Goal: Task Accomplishment & Management: Manage account settings

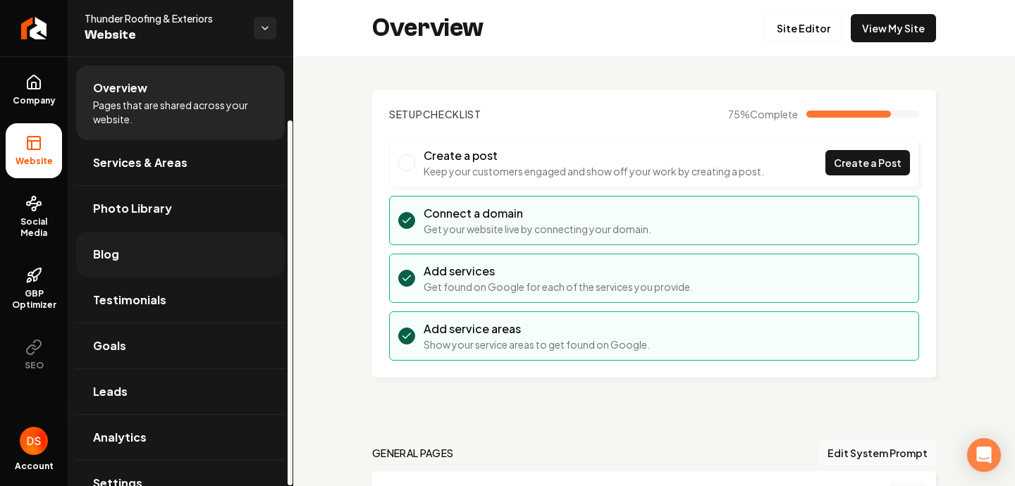
scroll to position [75, 0]
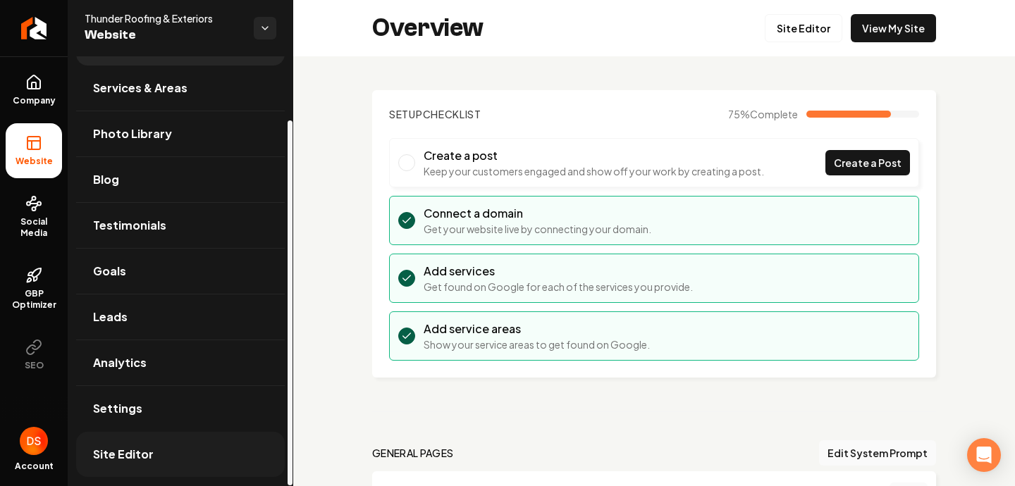
click at [149, 451] on span "Site Editor" at bounding box center [123, 454] width 61 height 17
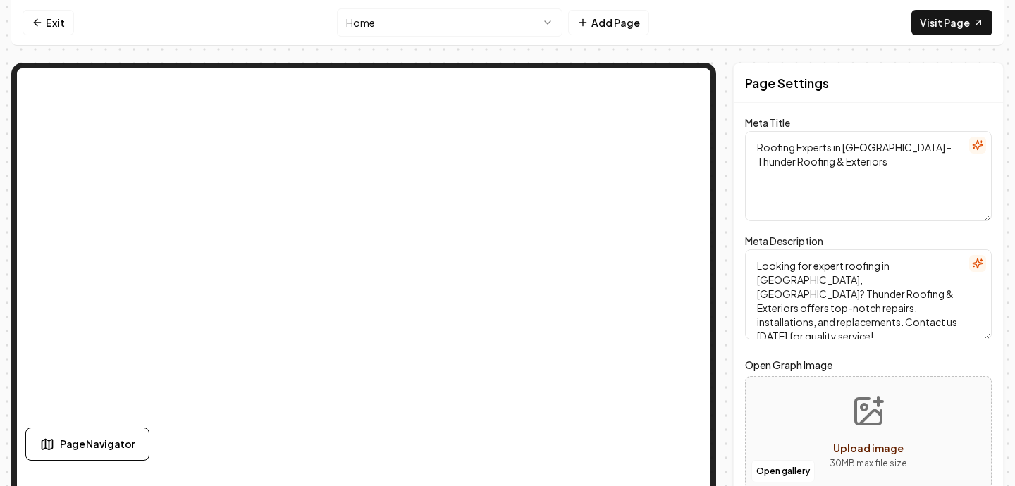
click at [546, 17] on html "Computer Required This feature is only available on a computer. Please switch t…" at bounding box center [507, 243] width 1015 height 486
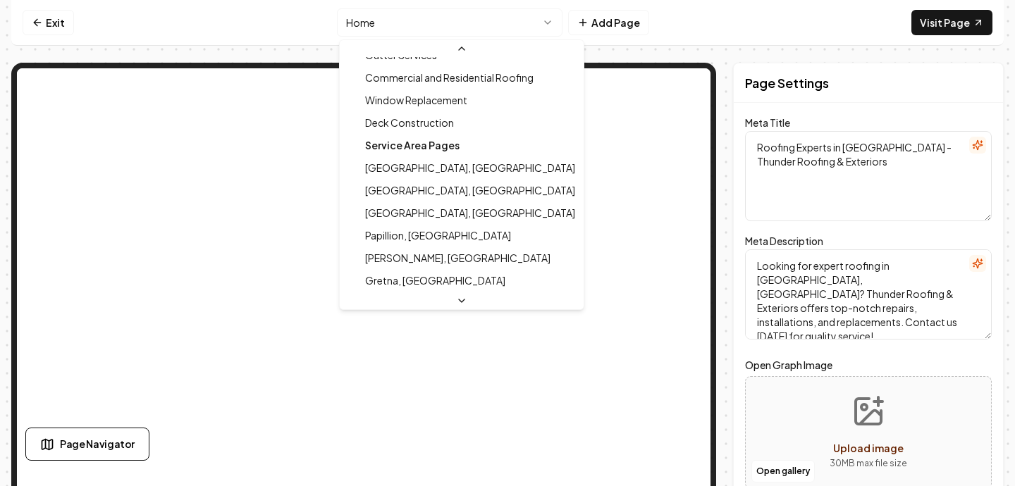
scroll to position [317, 0]
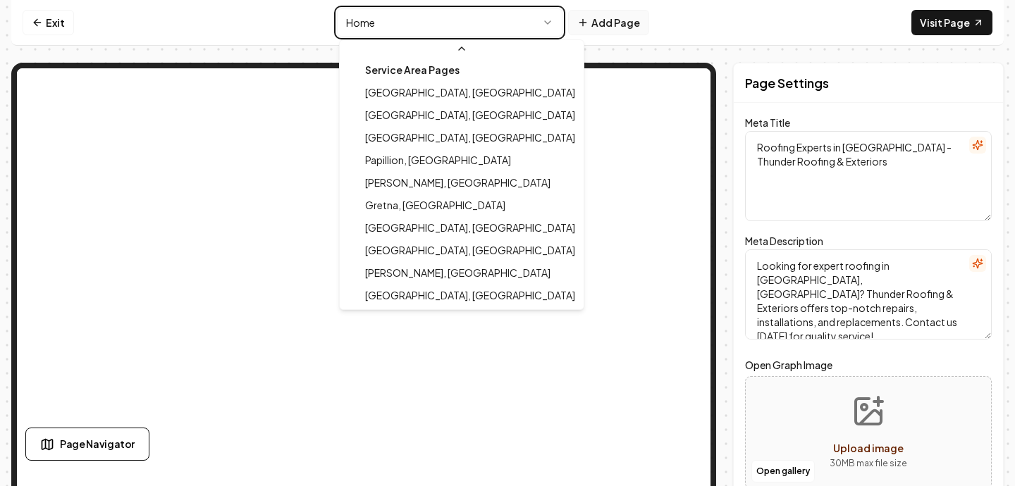
click at [605, 25] on html "Computer Required This feature is only available on a computer. Please switch t…" at bounding box center [507, 243] width 1015 height 486
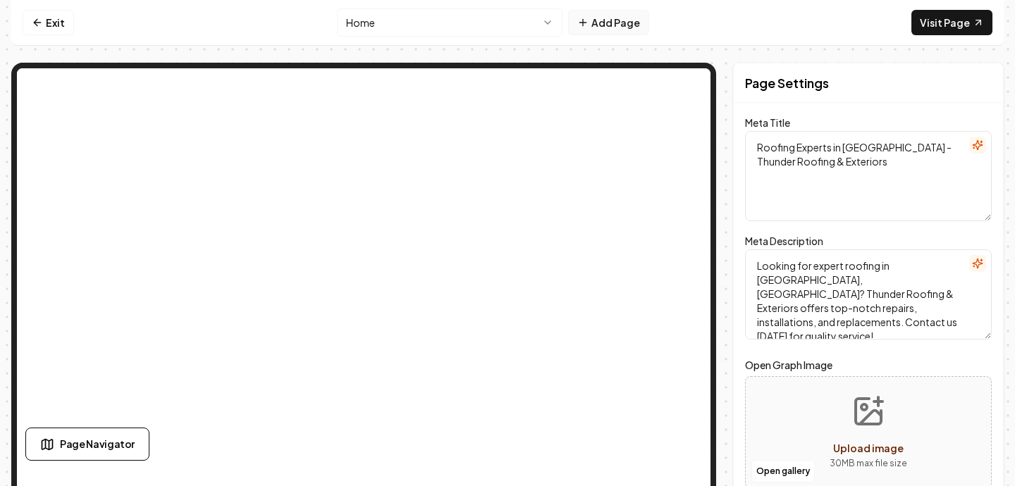
click at [592, 20] on button "Add Page" at bounding box center [608, 22] width 81 height 25
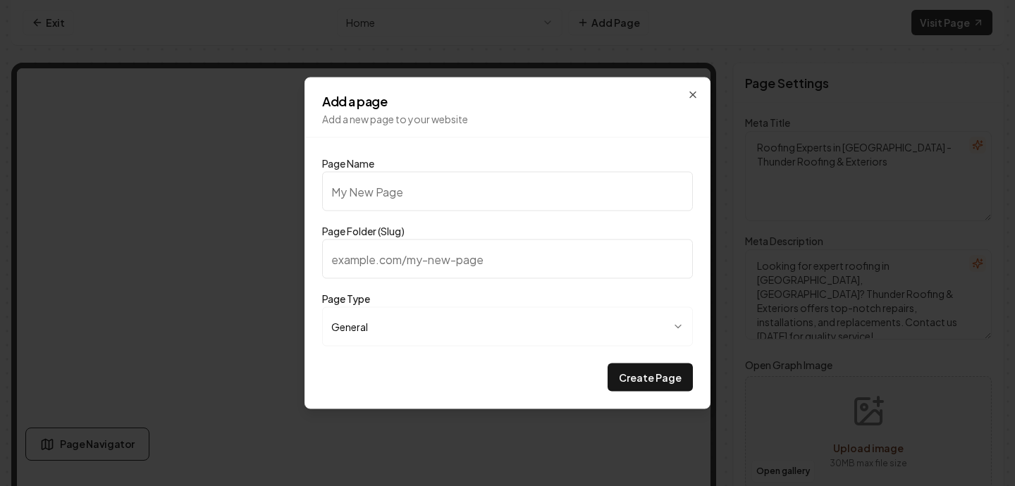
click at [367, 244] on input "Page Folder (Slug)" at bounding box center [507, 259] width 371 height 39
click at [379, 184] on input "Page Name" at bounding box center [507, 191] width 371 height 39
click at [608, 364] on button "Create Page" at bounding box center [650, 378] width 85 height 28
type input "h"
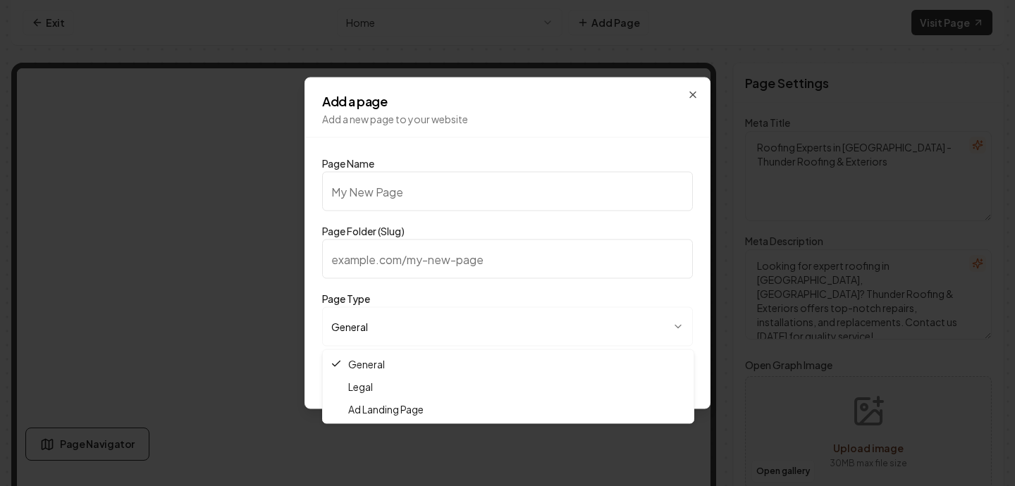
click at [359, 340] on body "**********" at bounding box center [507, 243] width 1015 height 486
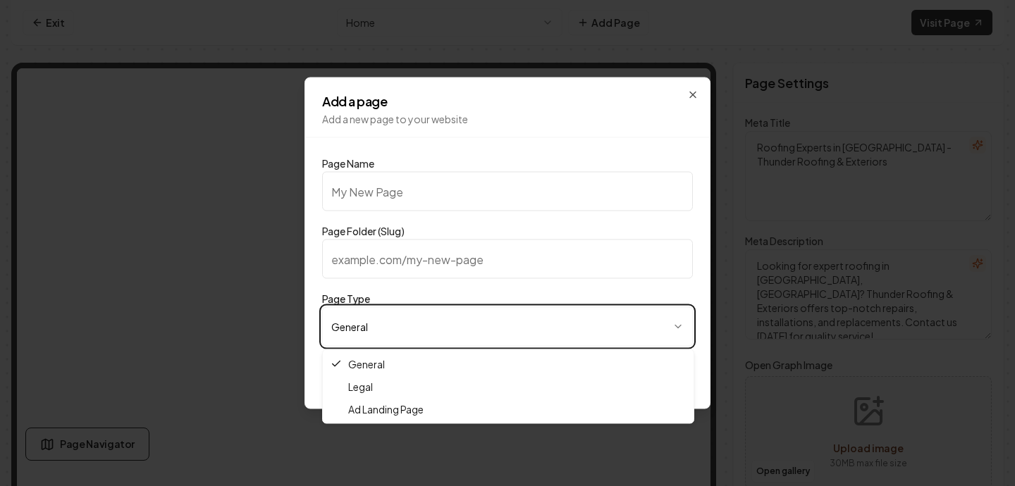
click at [726, 88] on div at bounding box center [507, 243] width 1015 height 486
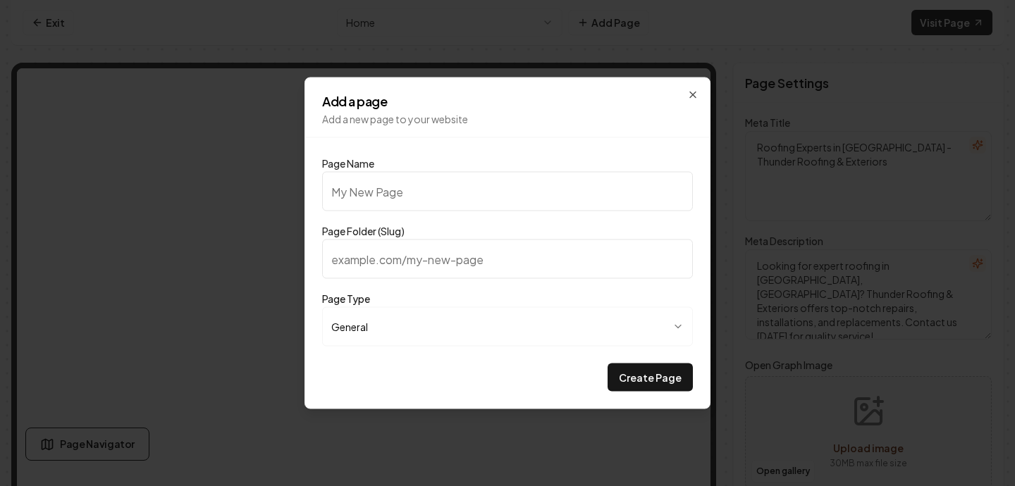
click at [493, 329] on body "**********" at bounding box center [507, 243] width 1015 height 486
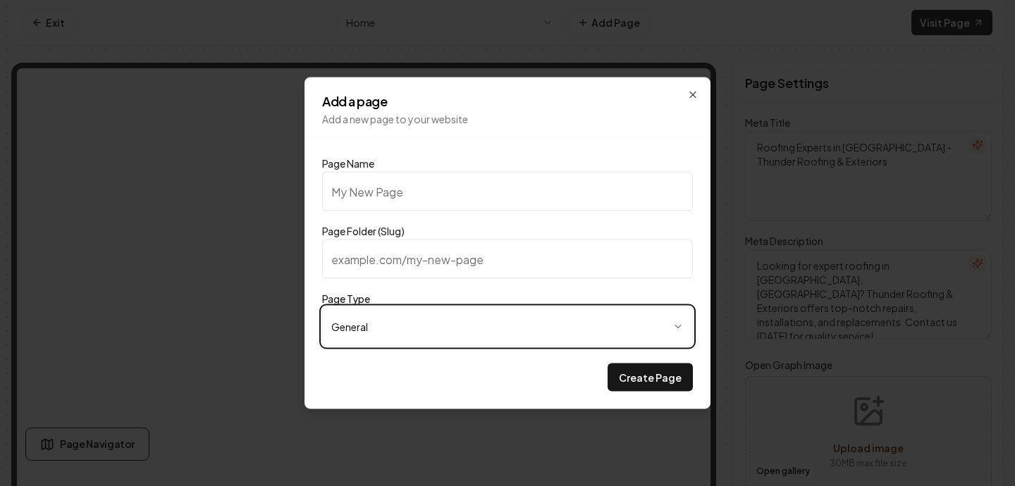
click at [499, 269] on body "**********" at bounding box center [507, 243] width 1015 height 486
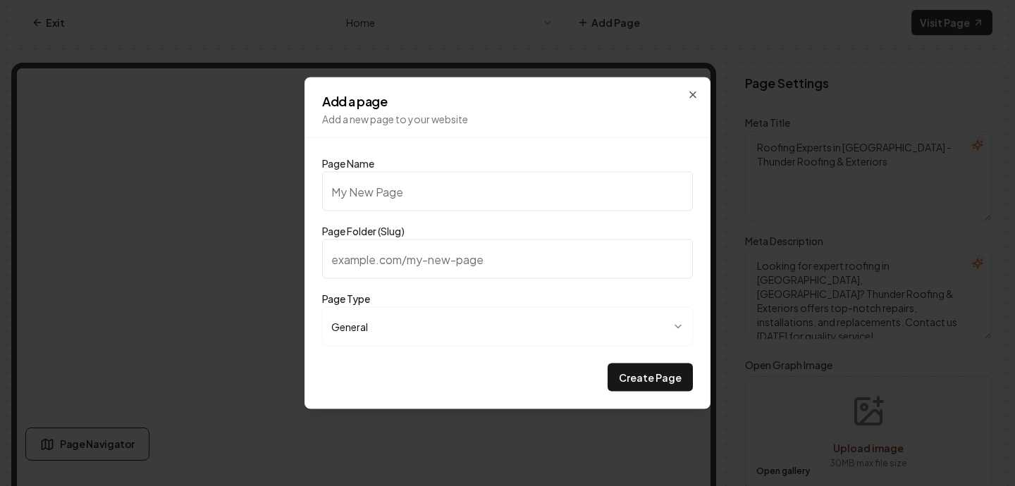
click at [461, 260] on input "Page Folder (Slug)" at bounding box center [507, 259] width 371 height 39
click at [432, 207] on input "Page Name" at bounding box center [507, 191] width 371 height 39
type input "Q"
type input "q"
type input "QR"
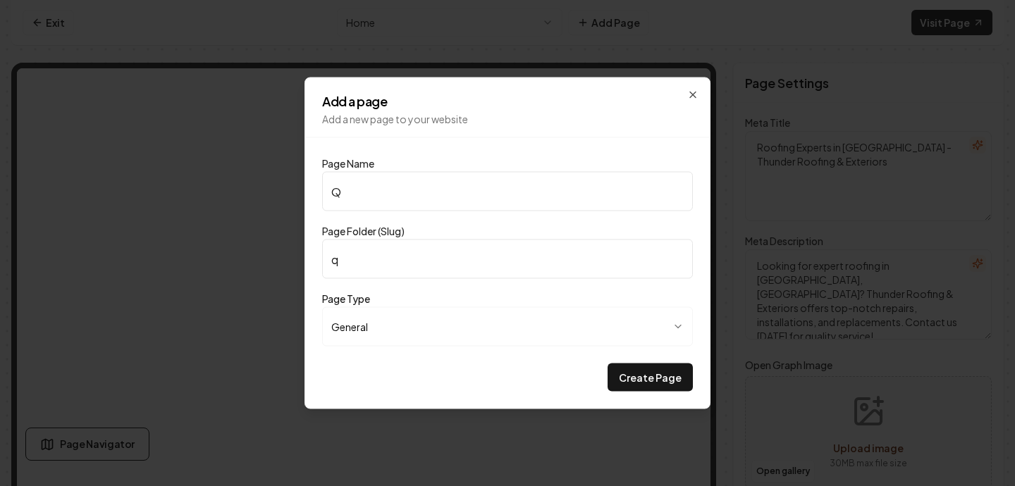
type input "qr"
type input "QR"
click at [453, 283] on form "**********" at bounding box center [507, 276] width 371 height 231
click at [450, 259] on input "qr" at bounding box center [507, 259] width 371 height 39
click at [334, 264] on input "qr" at bounding box center [507, 259] width 371 height 39
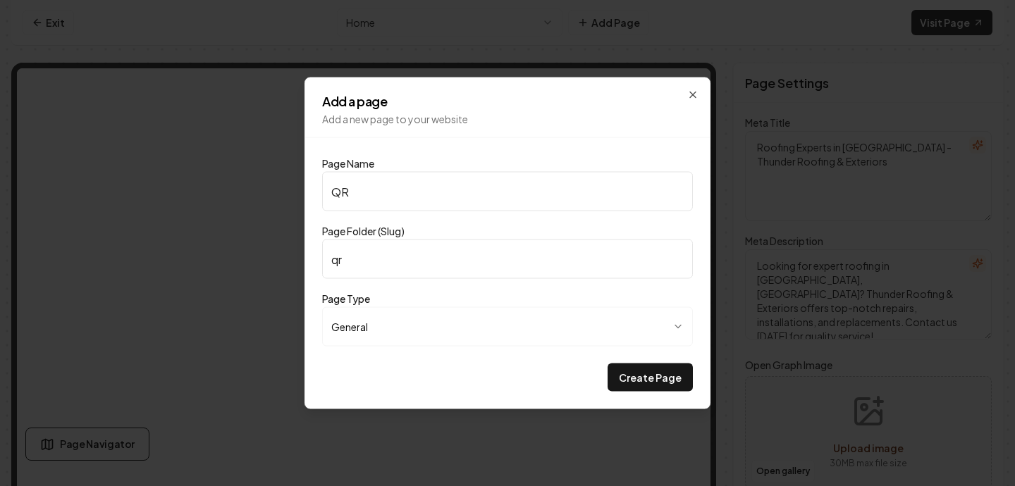
click at [387, 190] on input "QR" at bounding box center [507, 191] width 371 height 39
click at [691, 93] on icon "button" at bounding box center [693, 95] width 6 height 6
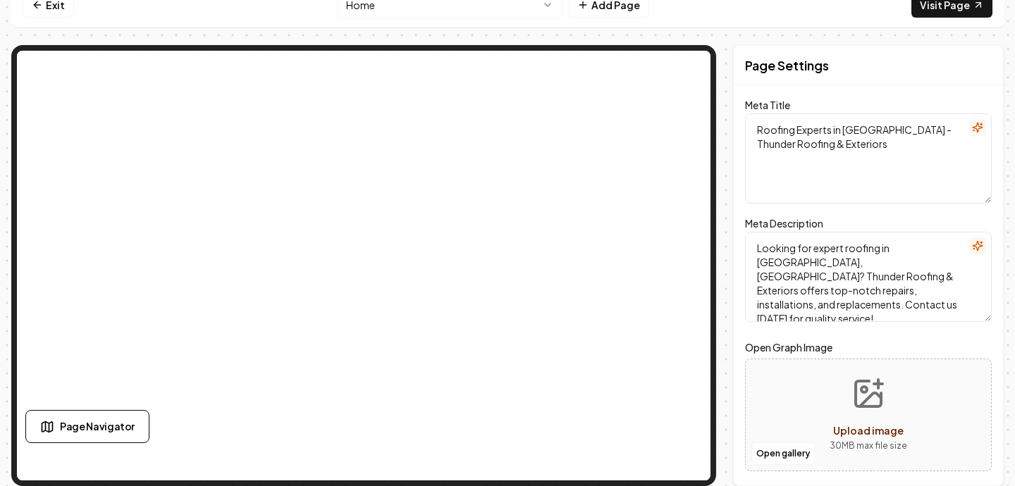
scroll to position [0, 0]
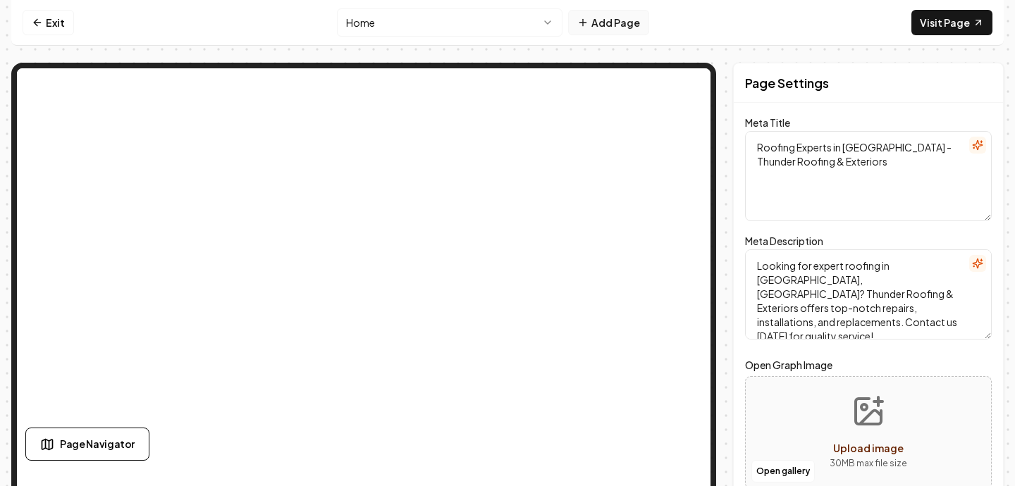
click at [607, 27] on button "Add Page" at bounding box center [608, 22] width 81 height 25
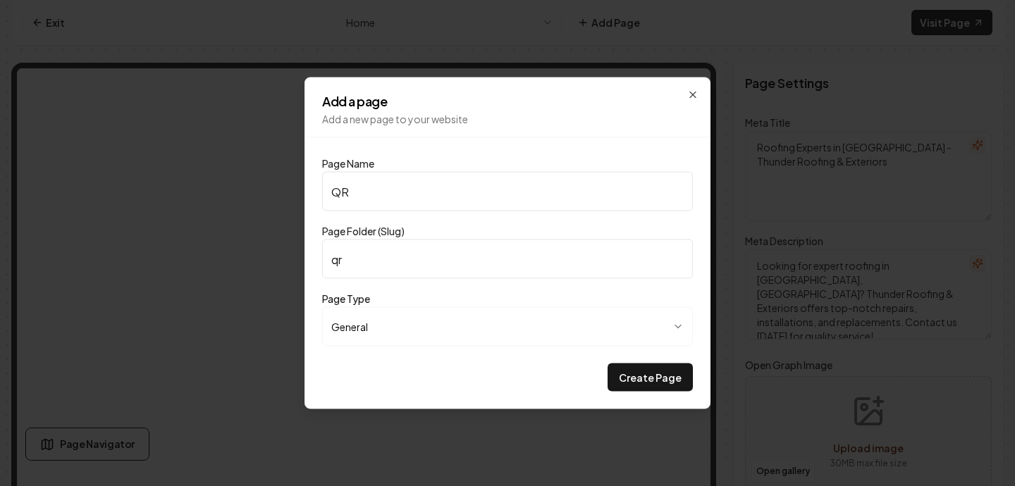
click at [381, 321] on body "**********" at bounding box center [507, 243] width 1015 height 486
click at [378, 193] on input "QR" at bounding box center [507, 191] width 371 height 39
click at [367, 270] on input "Page Folder (Slug)" at bounding box center [507, 259] width 371 height 39
click at [408, 179] on input "Page Name" at bounding box center [507, 191] width 371 height 39
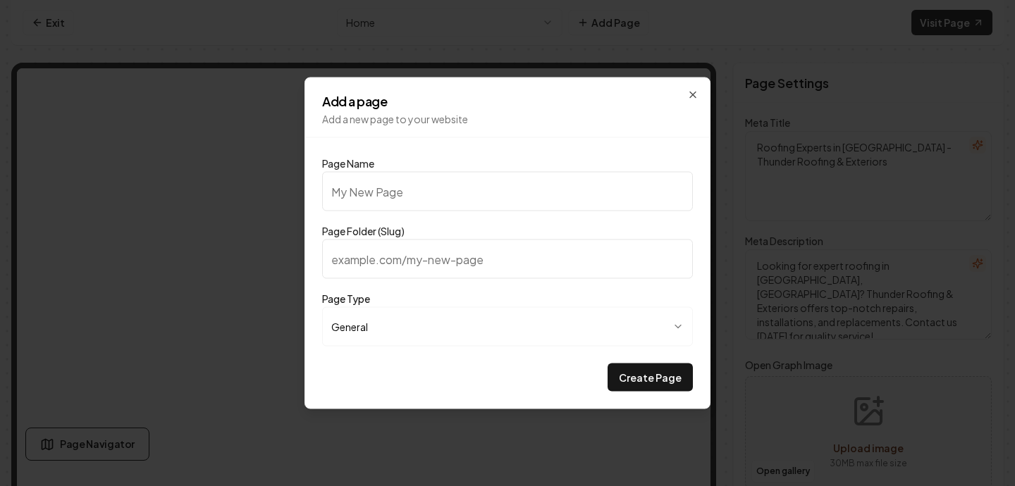
type input "q"
type input "qe"
type input "q"
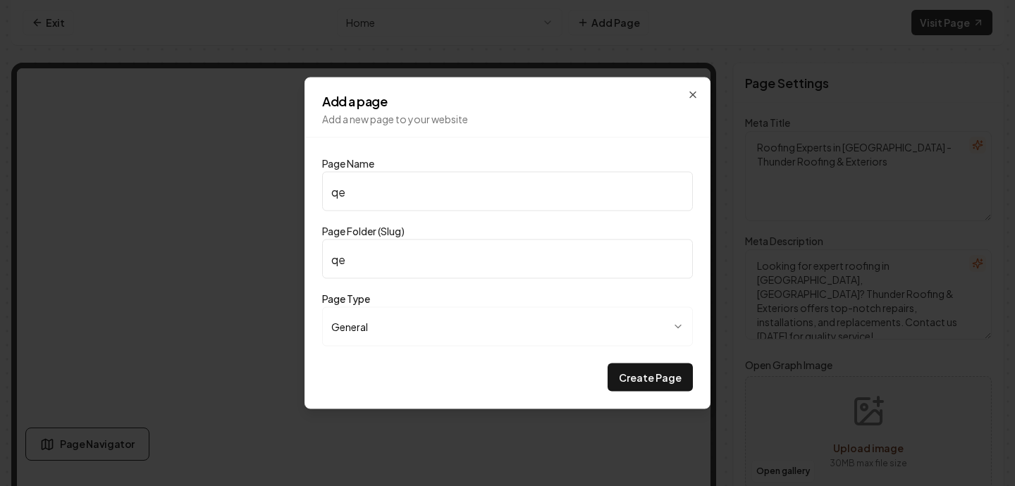
type input "q"
type input "qr"
click at [544, 376] on div "Create Page" at bounding box center [507, 378] width 371 height 28
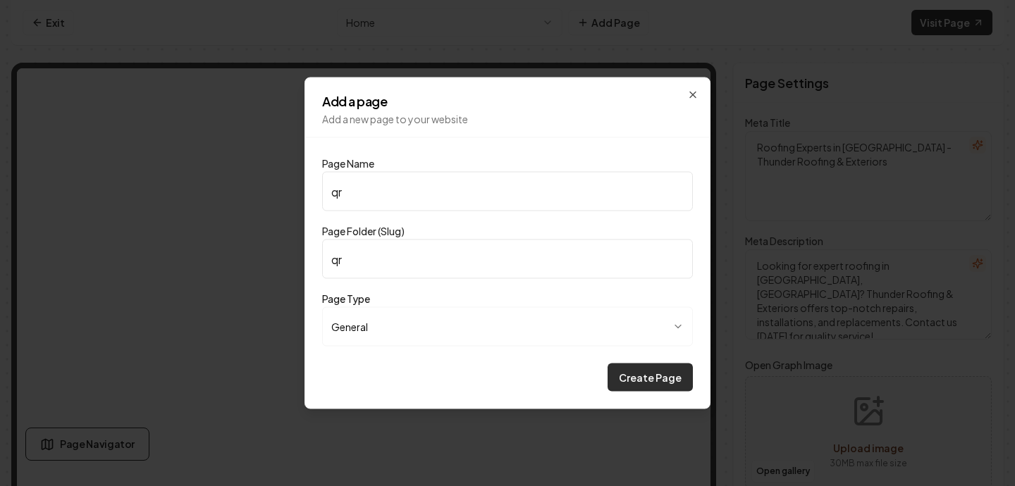
click at [634, 376] on button "Create Page" at bounding box center [650, 378] width 85 height 28
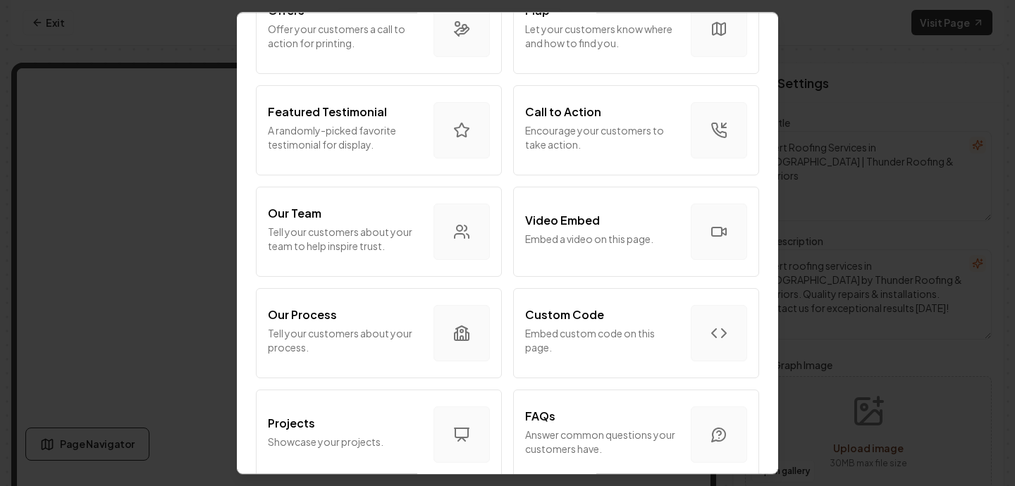
scroll to position [336, 0]
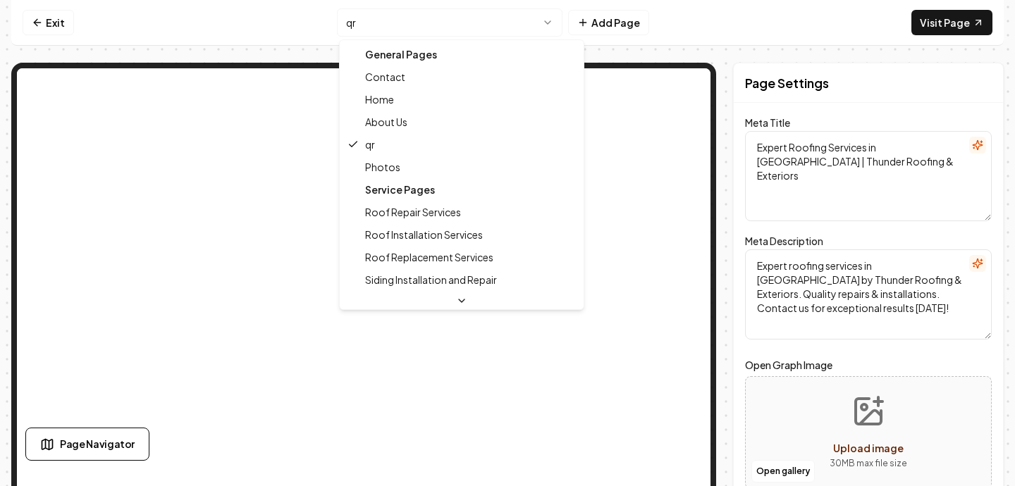
click at [523, 28] on html "Computer Required This feature is only available on a computer. Please switch t…" at bounding box center [507, 243] width 1015 height 486
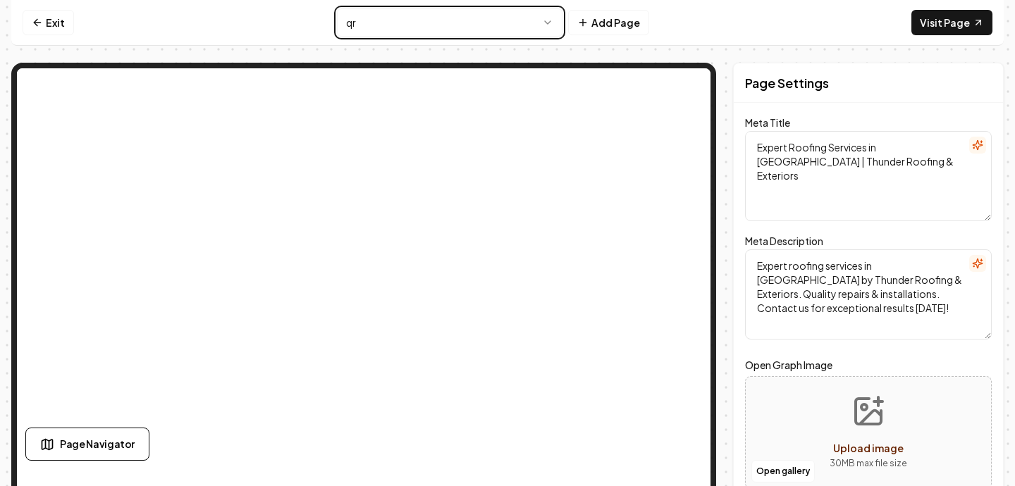
scroll to position [97, 0]
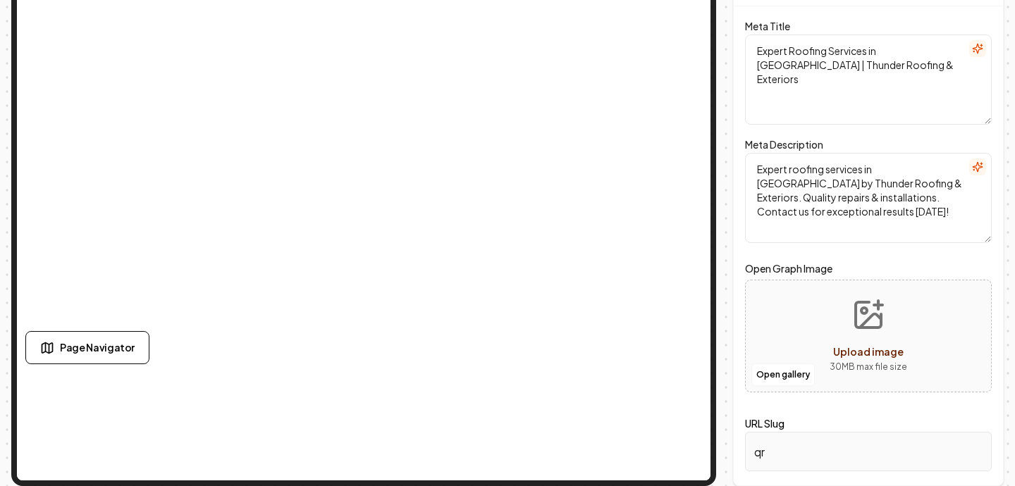
click at [788, 453] on input "qr" at bounding box center [868, 451] width 247 height 39
click at [771, 450] on input "qr" at bounding box center [868, 451] width 247 height 39
click at [118, 346] on span "Page Navigator" at bounding box center [97, 348] width 75 height 15
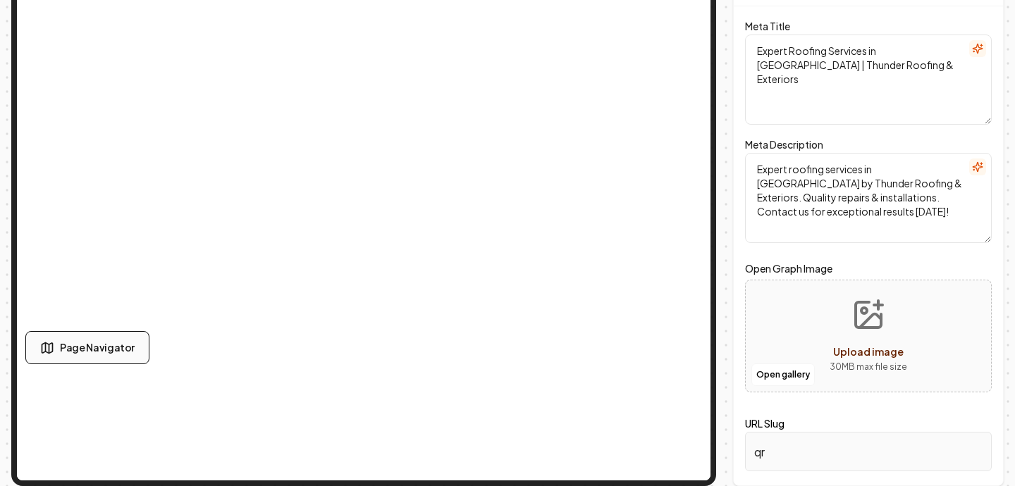
scroll to position [0, 0]
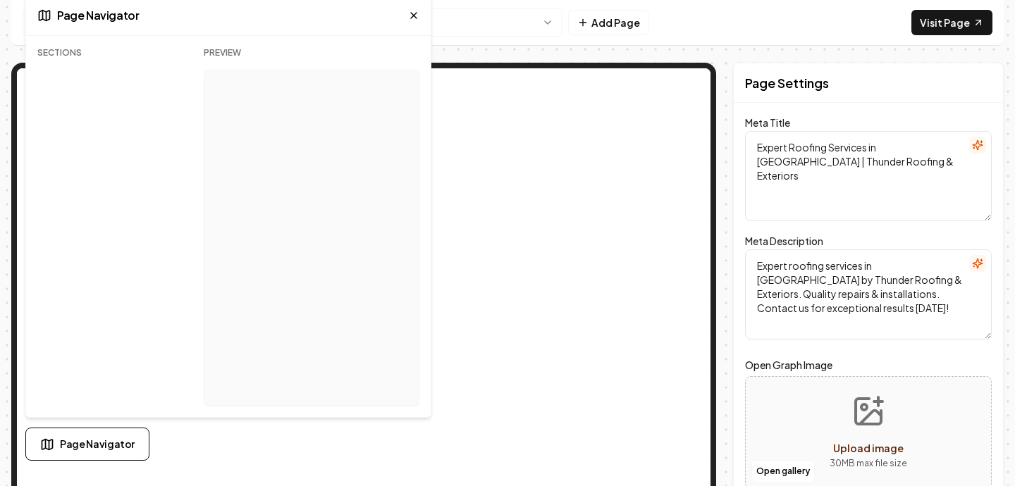
click at [69, 64] on div at bounding box center [109, 72] width 144 height 17
click at [414, 19] on icon at bounding box center [413, 15] width 11 height 11
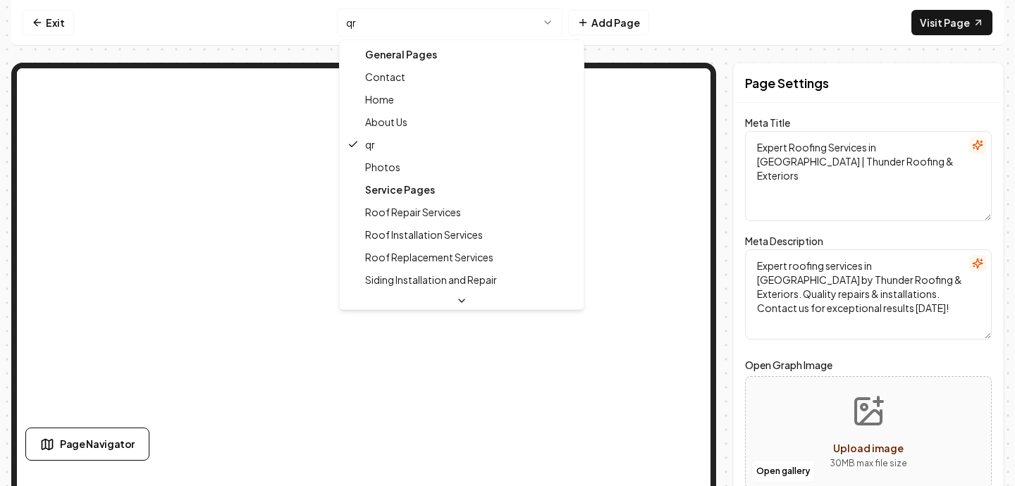
click at [494, 30] on html "Computer Required This feature is only available on a computer. Please switch t…" at bounding box center [507, 243] width 1015 height 486
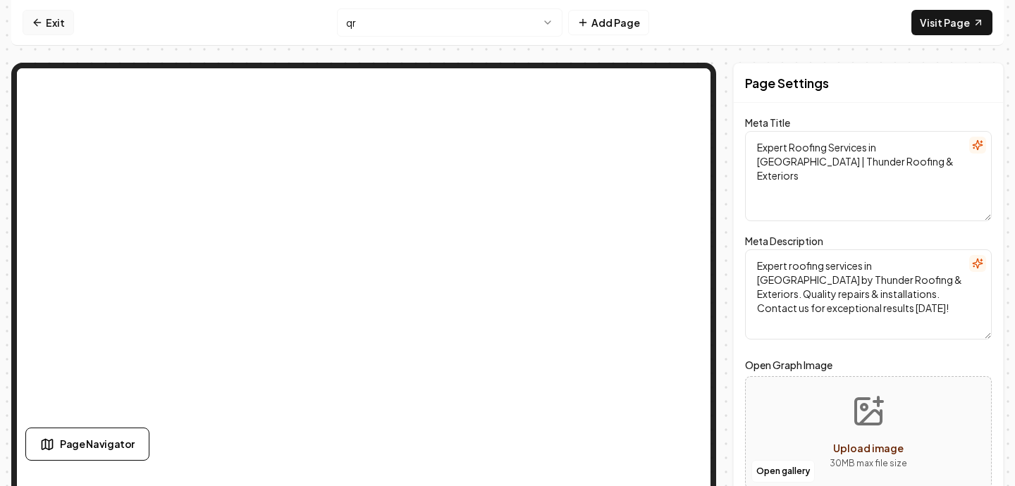
click at [35, 23] on icon at bounding box center [36, 22] width 4 height 6
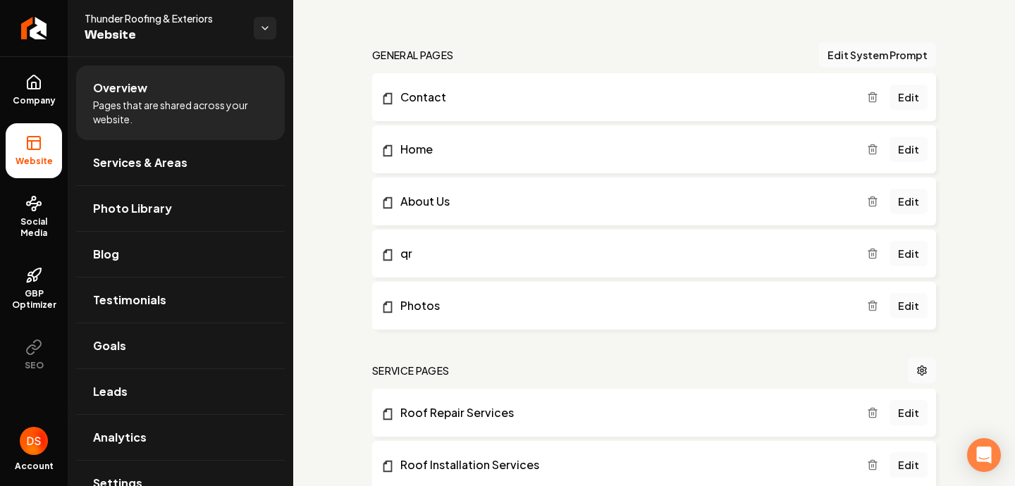
scroll to position [400, 0]
click at [874, 251] on icon "Main content area" at bounding box center [872, 252] width 11 height 11
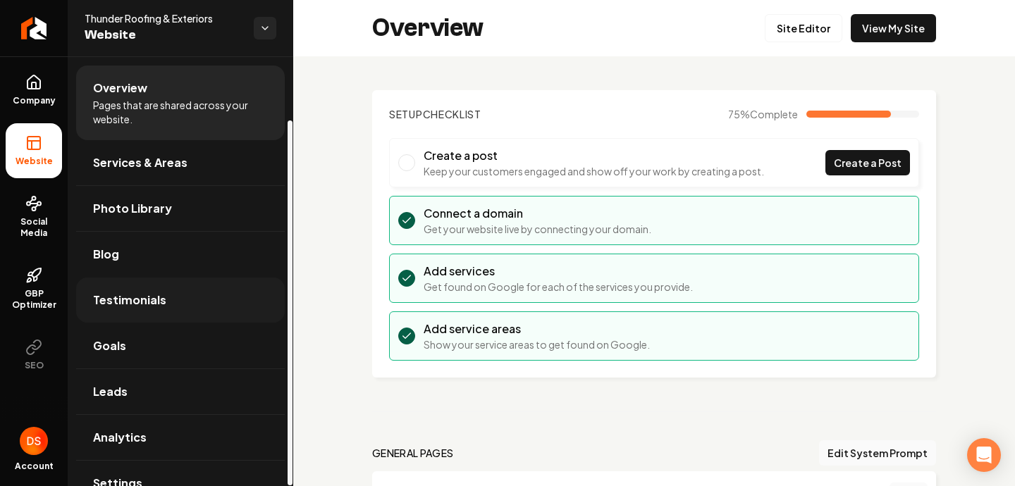
scroll to position [75, 0]
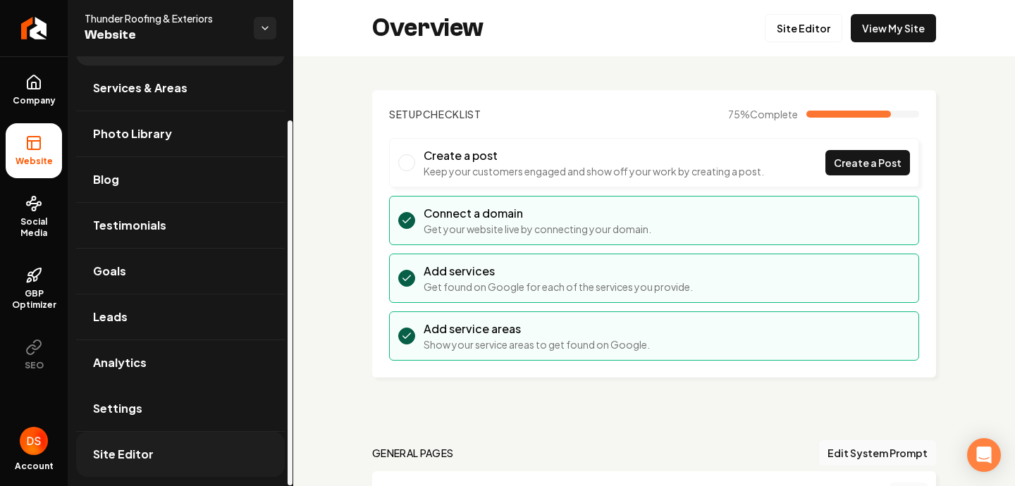
click at [115, 443] on link "Site Editor" at bounding box center [180, 454] width 209 height 45
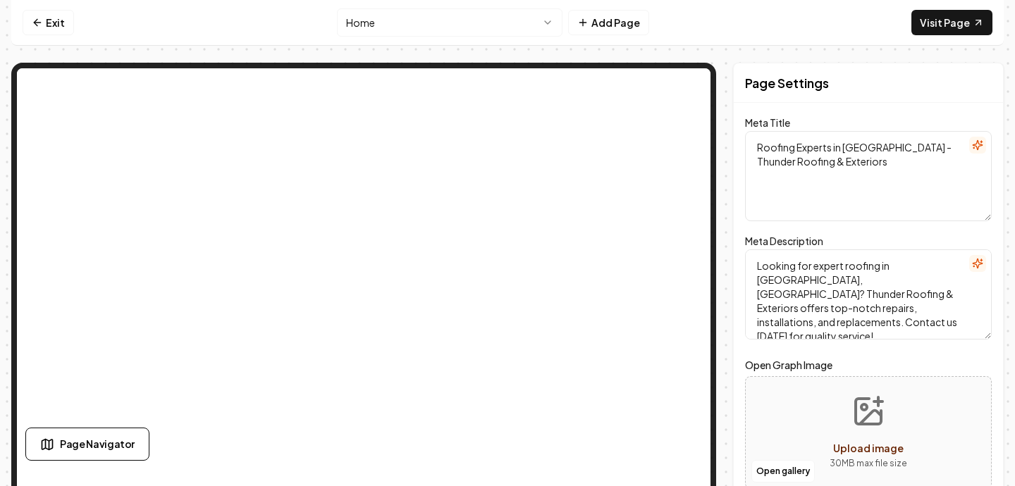
click at [436, 23] on html "Computer Required This feature is only available on a computer. Please switch t…" at bounding box center [507, 243] width 1015 height 486
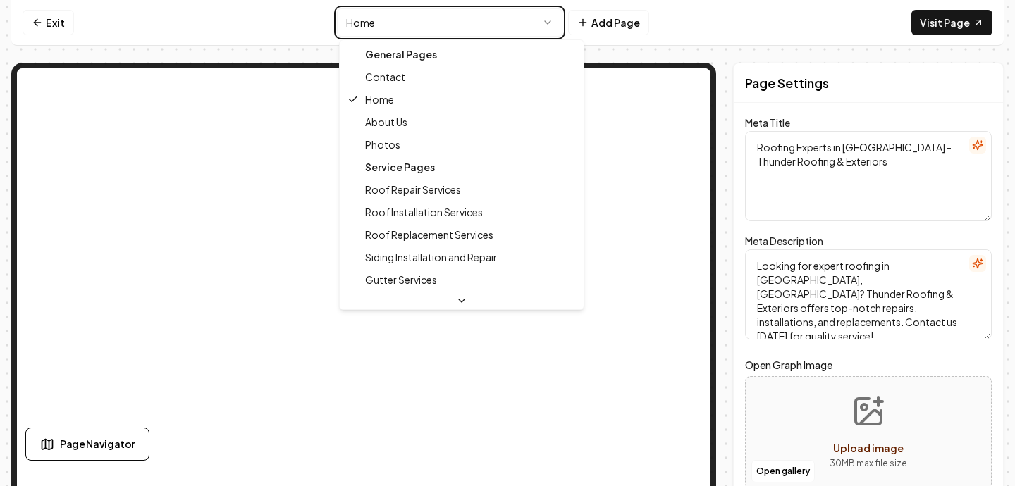
click at [736, 26] on html "Computer Required This feature is only available on a computer. Please switch t…" at bounding box center [507, 243] width 1015 height 486
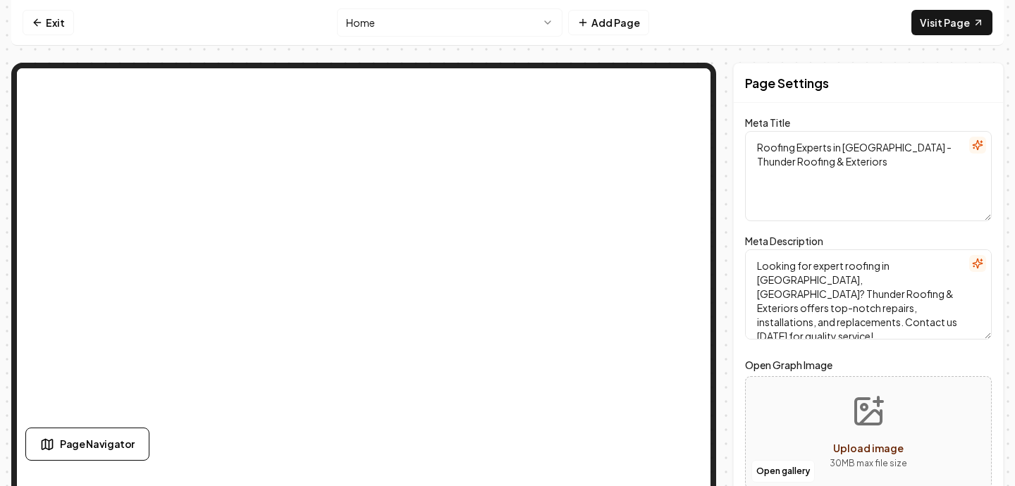
click at [745, 24] on nav "Exit Home Add Page Visit Page" at bounding box center [507, 23] width 993 height 46
click at [46, 23] on link "Exit" at bounding box center [48, 22] width 51 height 25
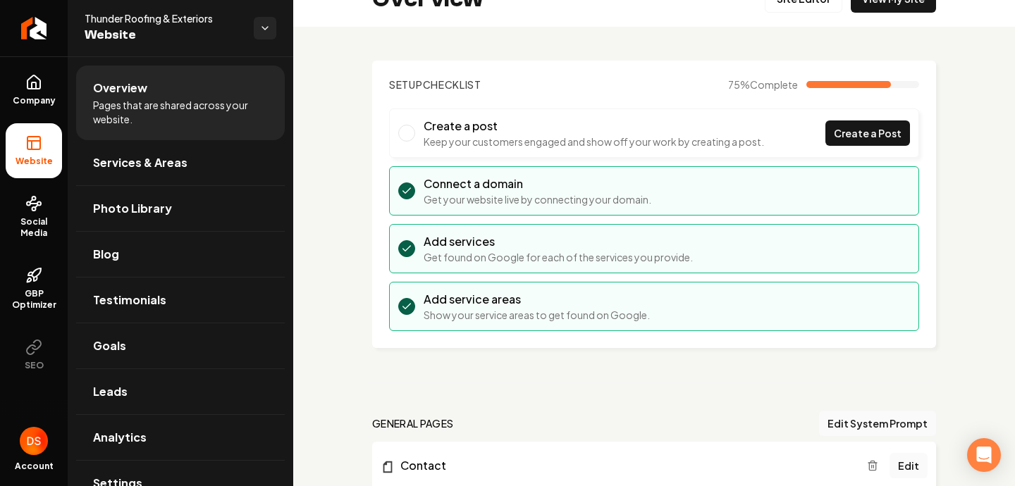
scroll to position [53, 0]
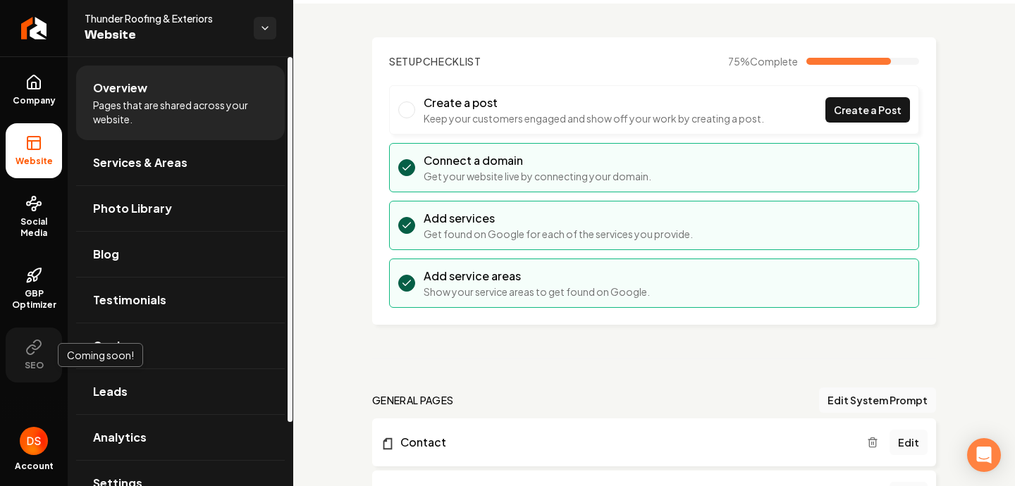
click at [124, 344] on div "Coming soon! Coming soon!" at bounding box center [100, 355] width 85 height 24
click at [132, 409] on link "Leads" at bounding box center [180, 391] width 209 height 45
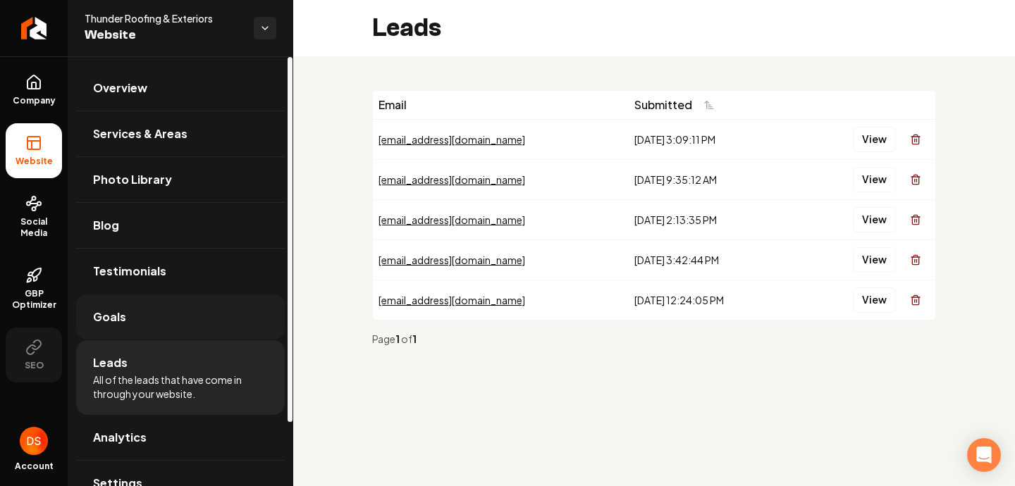
click at [147, 319] on link "Goals" at bounding box center [180, 317] width 209 height 45
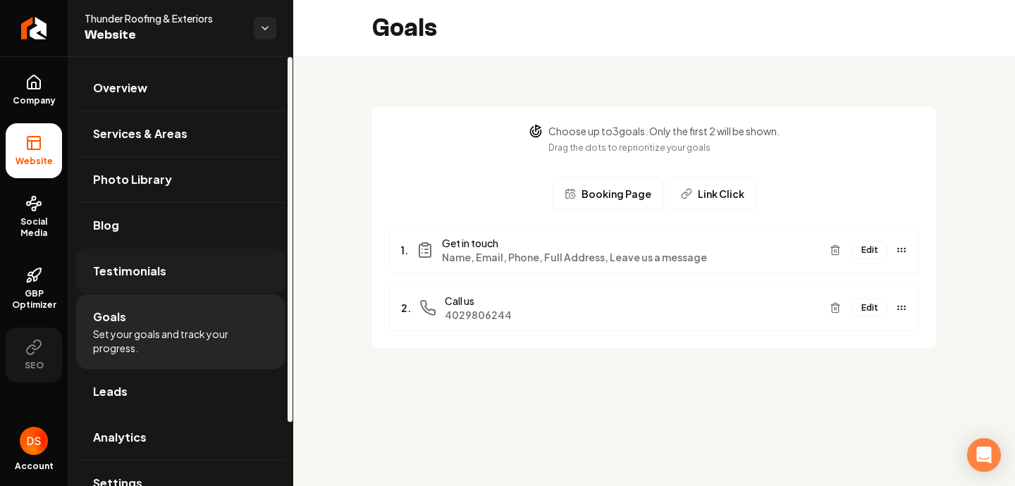
click at [151, 274] on span "Testimonials" at bounding box center [129, 271] width 73 height 17
